Goal: Information Seeking & Learning: Learn about a topic

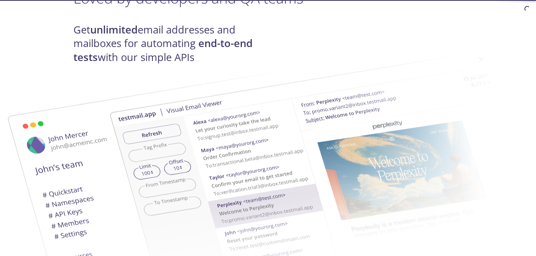
click at [166, 120] on img at bounding box center [324, 174] width 431 height 270
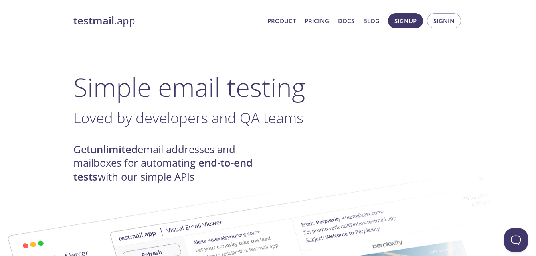
click at [325, 20] on link "Pricing" at bounding box center [317, 21] width 25 height 10
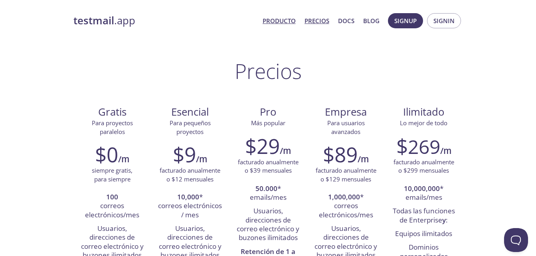
click at [279, 26] on link "Producto" at bounding box center [279, 21] width 33 height 10
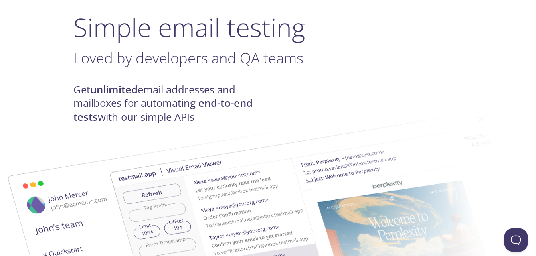
scroll to position [80, 0]
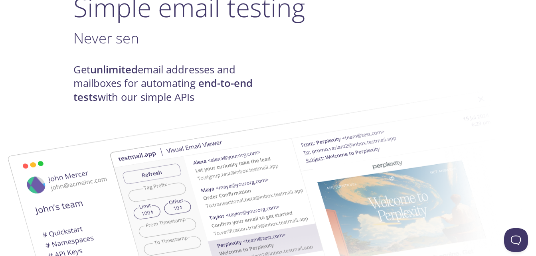
drag, startPoint x: 323, startPoint y: 40, endPoint x: 238, endPoint y: 113, distance: 112.4
click at [240, 116] on img at bounding box center [324, 214] width 431 height 270
click at [317, 102] on img at bounding box center [324, 214] width 431 height 270
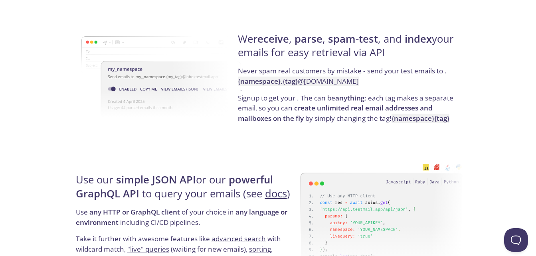
scroll to position [679, 0]
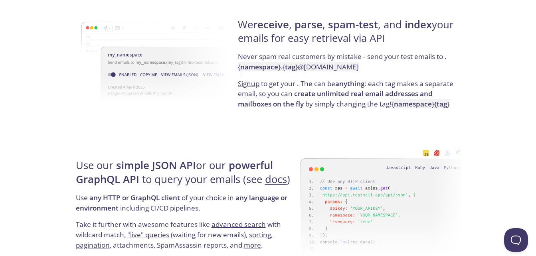
click at [283, 80] on div "We receive , parse , spam-test , and index your emails for easy retrieval via A…" at bounding box center [349, 63] width 227 height 129
drag, startPoint x: 283, startPoint y: 80, endPoint x: 325, endPoint y: 83, distance: 42.5
click at [325, 83] on font "Signup to get your . The can be anything : each tag makes a separate email, so …" at bounding box center [346, 94] width 216 height 30
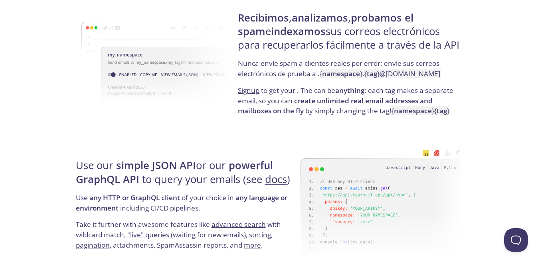
drag, startPoint x: 398, startPoint y: 51, endPoint x: 301, endPoint y: 67, distance: 98.7
click at [301, 67] on font "Nunca envíe spam a clientes reales por error: envíe sus correos electrónicos de…" at bounding box center [339, 69] width 202 height 20
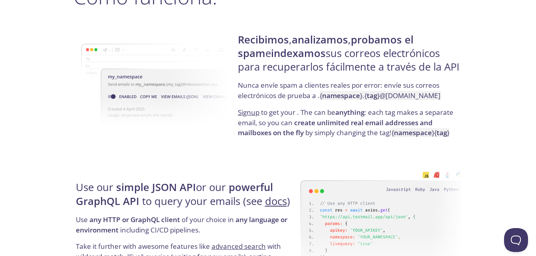
scroll to position [639, 0]
